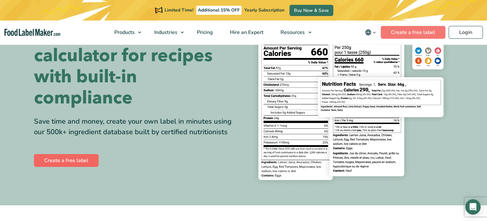
scroll to position [64, 0]
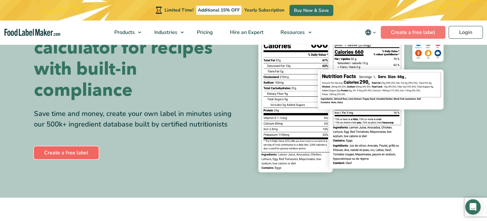
click at [76, 151] on link "Create a free label" at bounding box center [66, 152] width 65 height 13
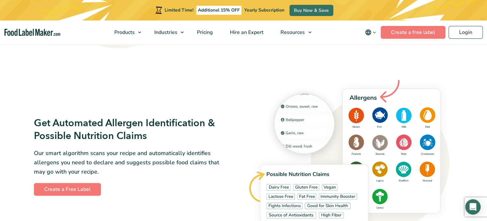
scroll to position [672, 0]
